Goal: Check status: Check status

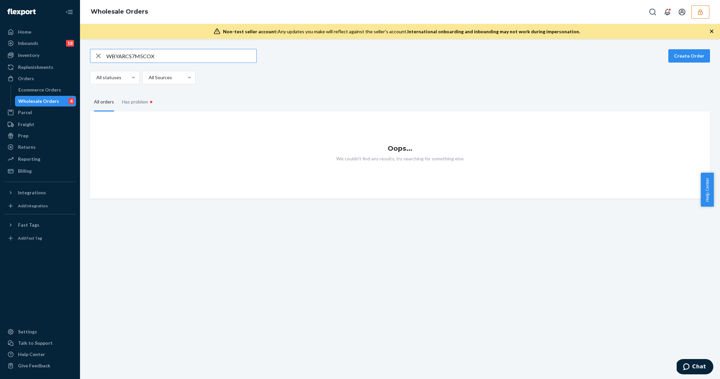
click at [171, 47] on div "WBYARCS7M5COX Create Order All statuses All Sources All orders Has problem • Oo…" at bounding box center [400, 209] width 640 height 340
click at [188, 52] on input "WBYARCS7M5COX" at bounding box center [181, 55] width 150 height 13
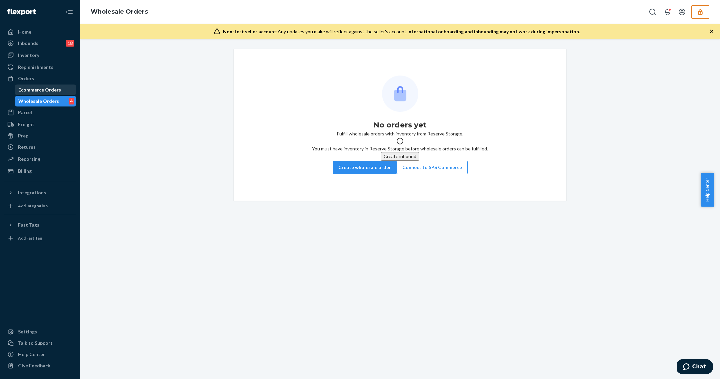
drag, startPoint x: 54, startPoint y: 102, endPoint x: 58, endPoint y: 94, distance: 8.3
click at [54, 101] on div "Wholesale Orders" at bounding box center [38, 101] width 41 height 7
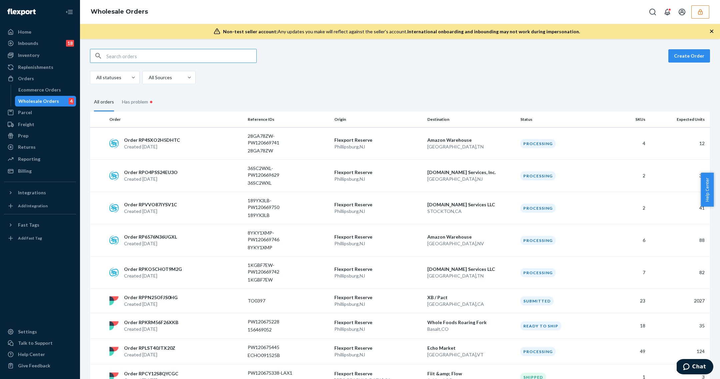
click at [153, 58] on input "text" at bounding box center [181, 55] width 150 height 13
type input "WPNGWZWRHY7U6"
